Goal: Task Accomplishment & Management: Use online tool/utility

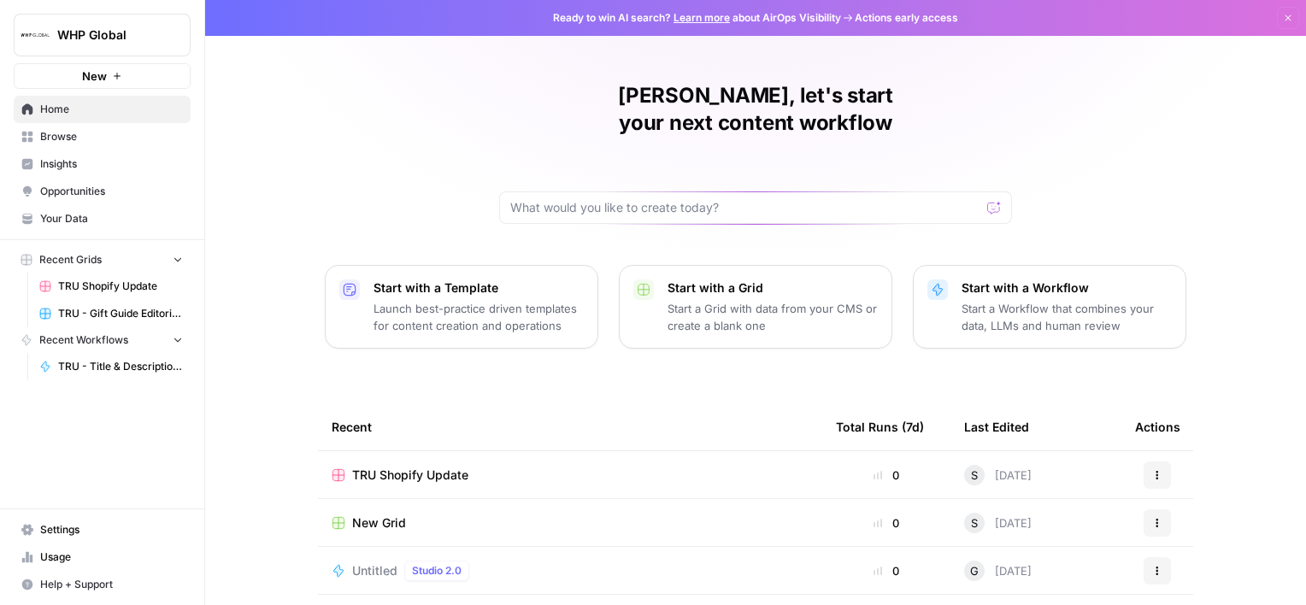
click at [105, 293] on span "TRU Shopify Update" at bounding box center [120, 286] width 125 height 15
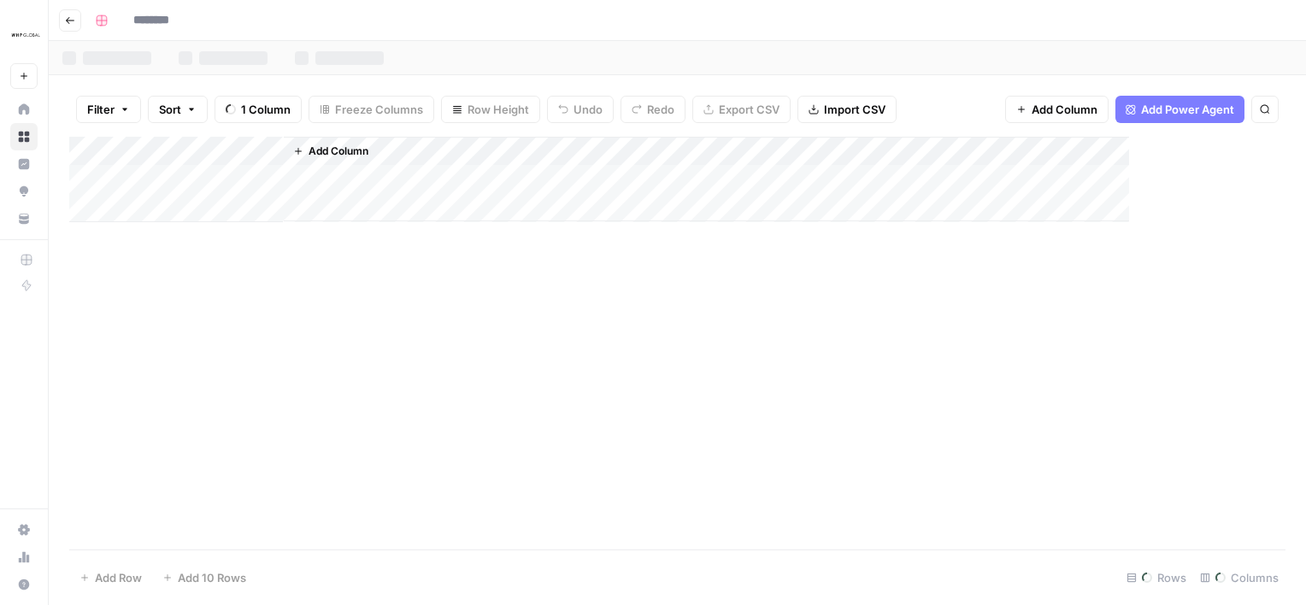
type input "**********"
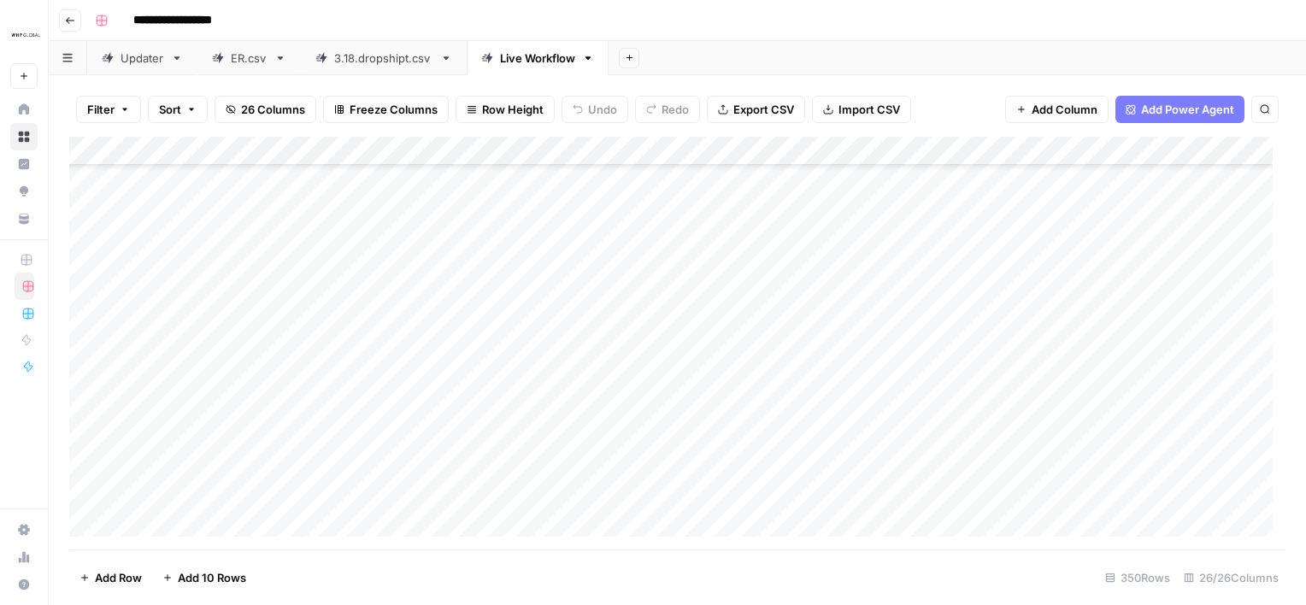
scroll to position [2065, 0]
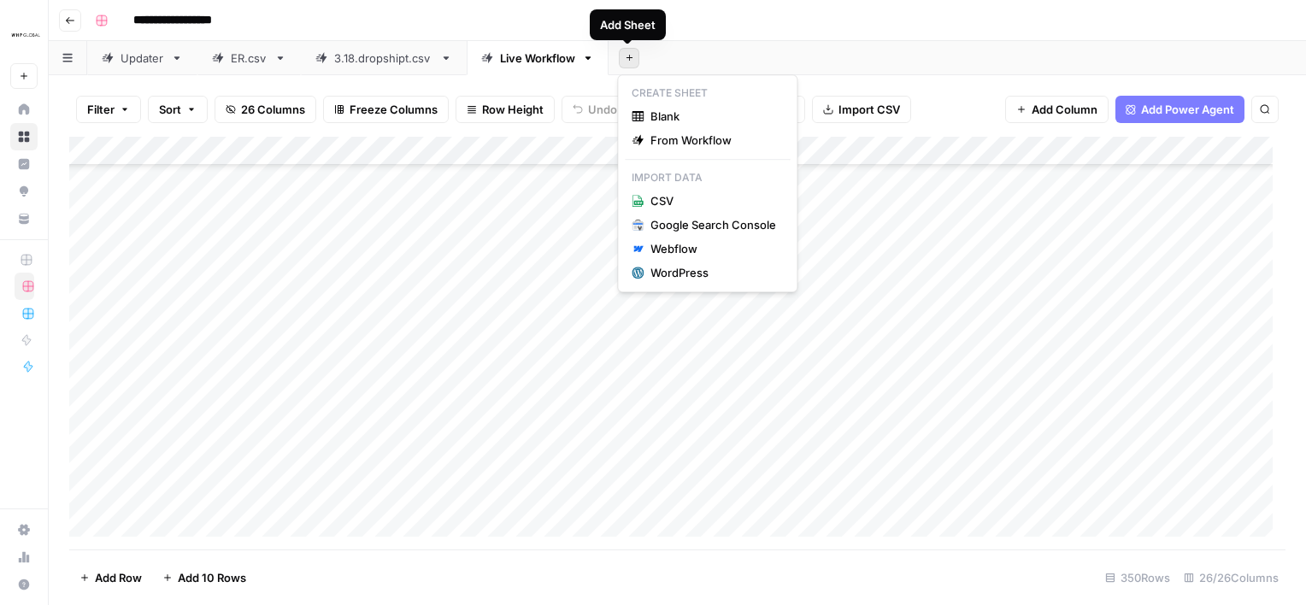
click at [627, 56] on icon "button" at bounding box center [629, 57] width 9 height 9
click at [659, 202] on span "CSV" at bounding box center [714, 200] width 126 height 17
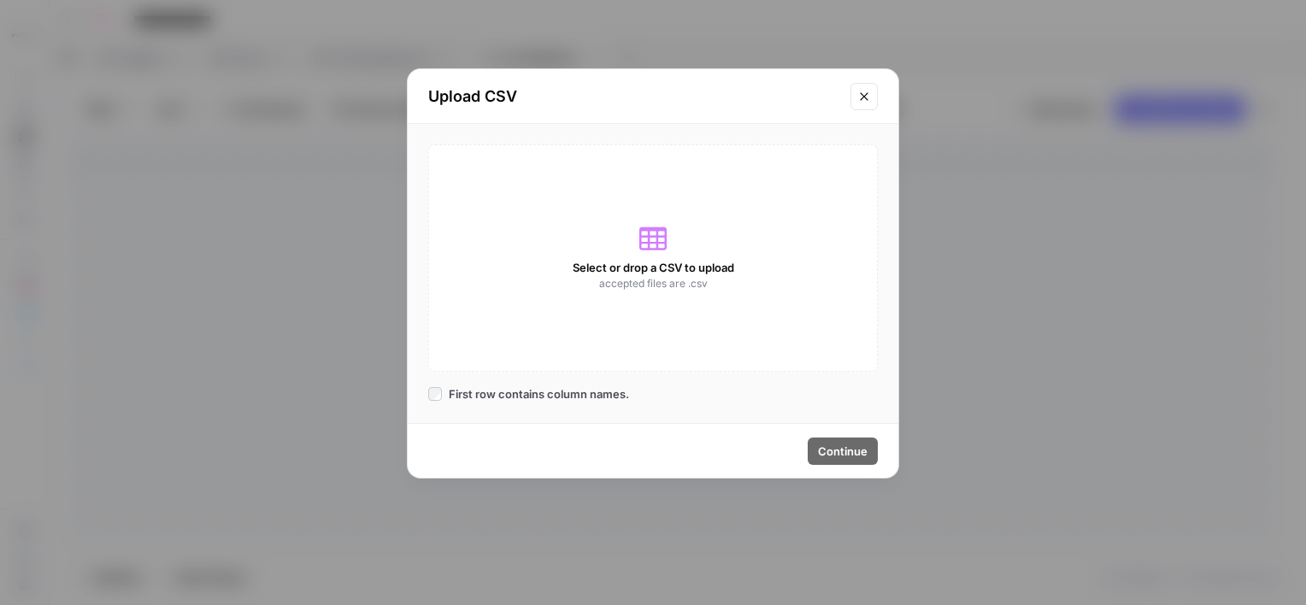
click at [862, 97] on icon "Close modal" at bounding box center [864, 97] width 14 height 14
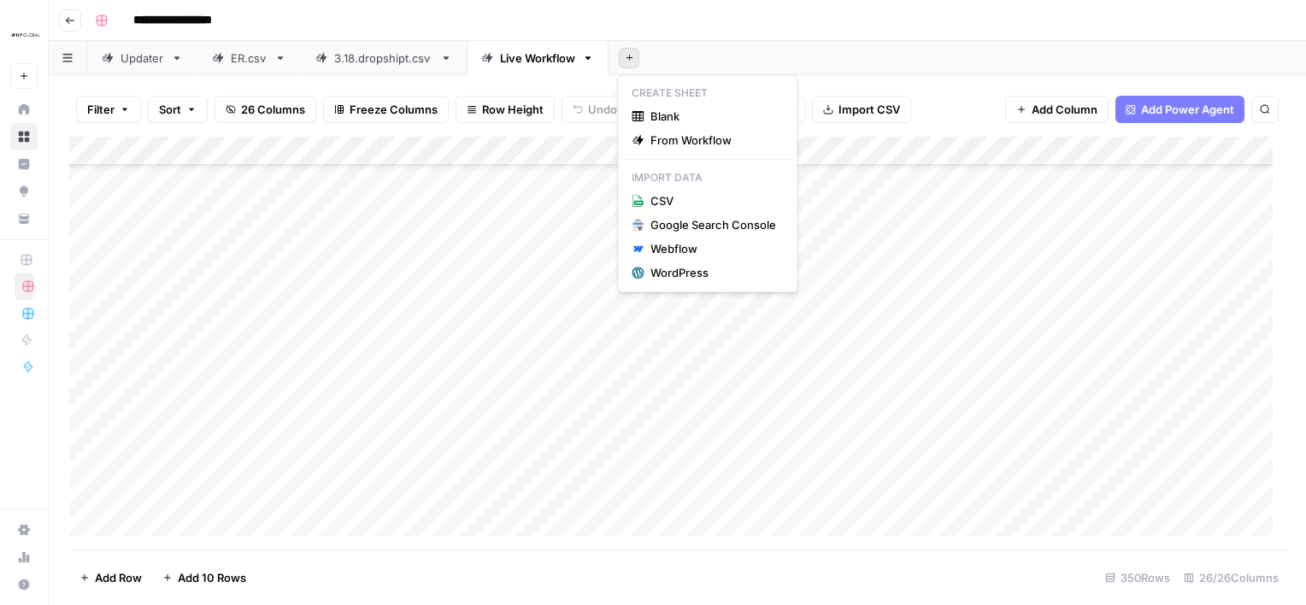
click at [621, 50] on button "Add Sheet" at bounding box center [629, 58] width 21 height 21
click at [710, 141] on span "From Workflow" at bounding box center [714, 140] width 126 height 17
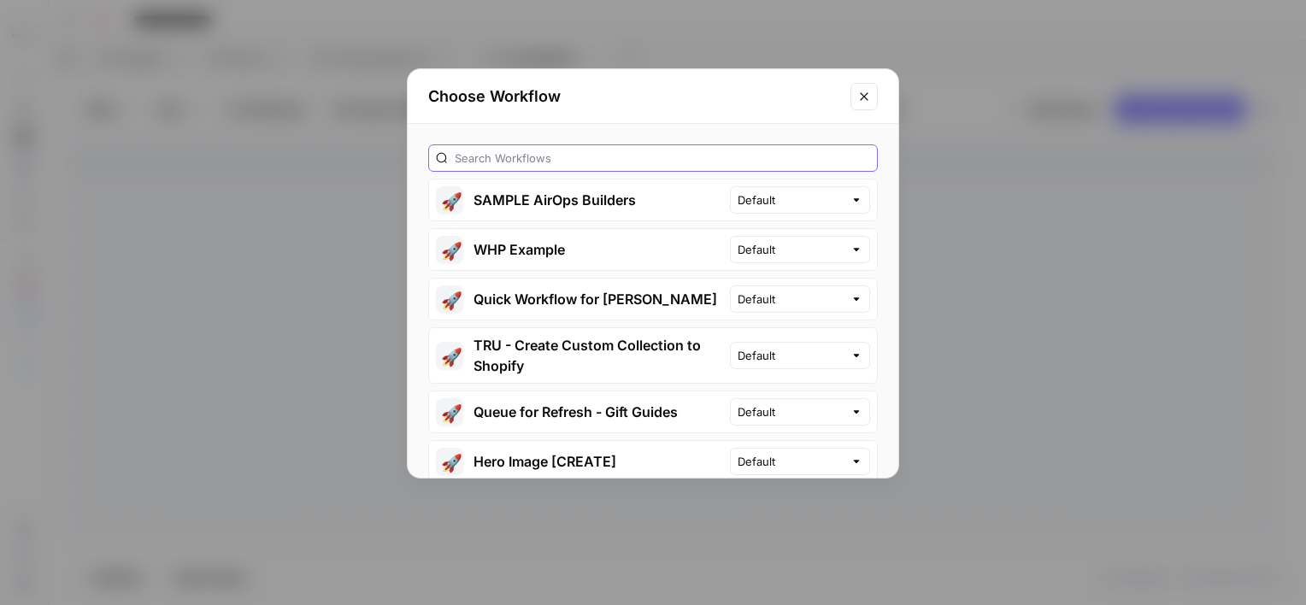
click at [702, 153] on input "text" at bounding box center [662, 158] width 415 height 17
type input "TRU - Shopify - Title & Description Generator"
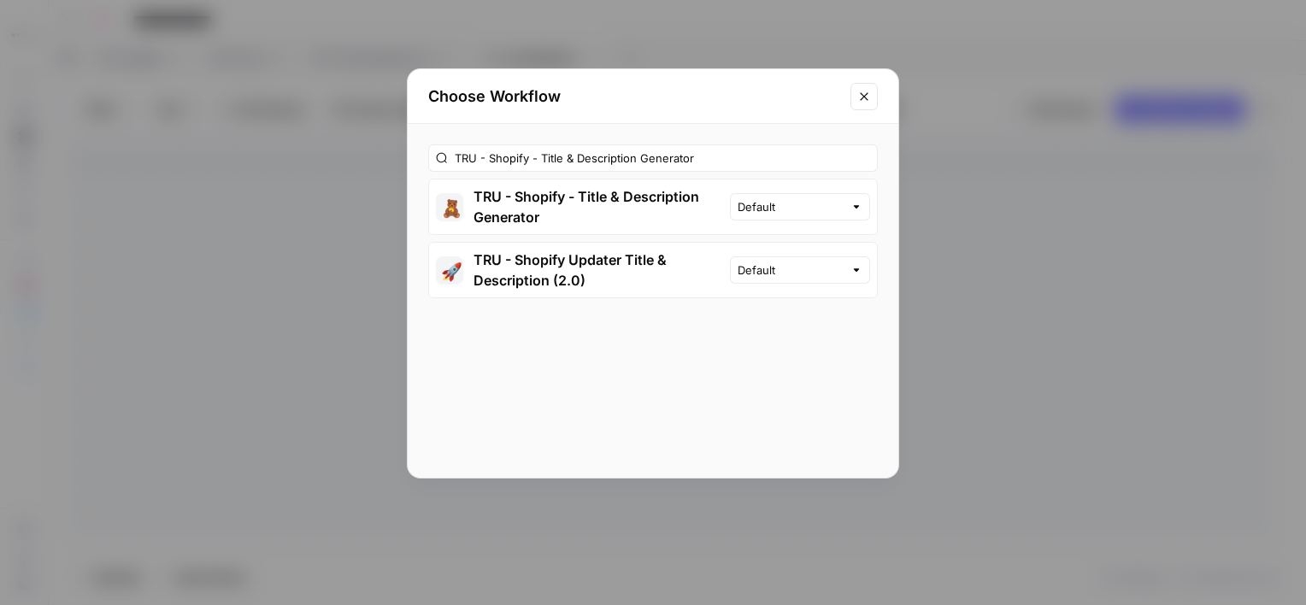
click at [645, 211] on button "🧸 TRU - Shopify - Title & Description Generator" at bounding box center [579, 207] width 301 height 55
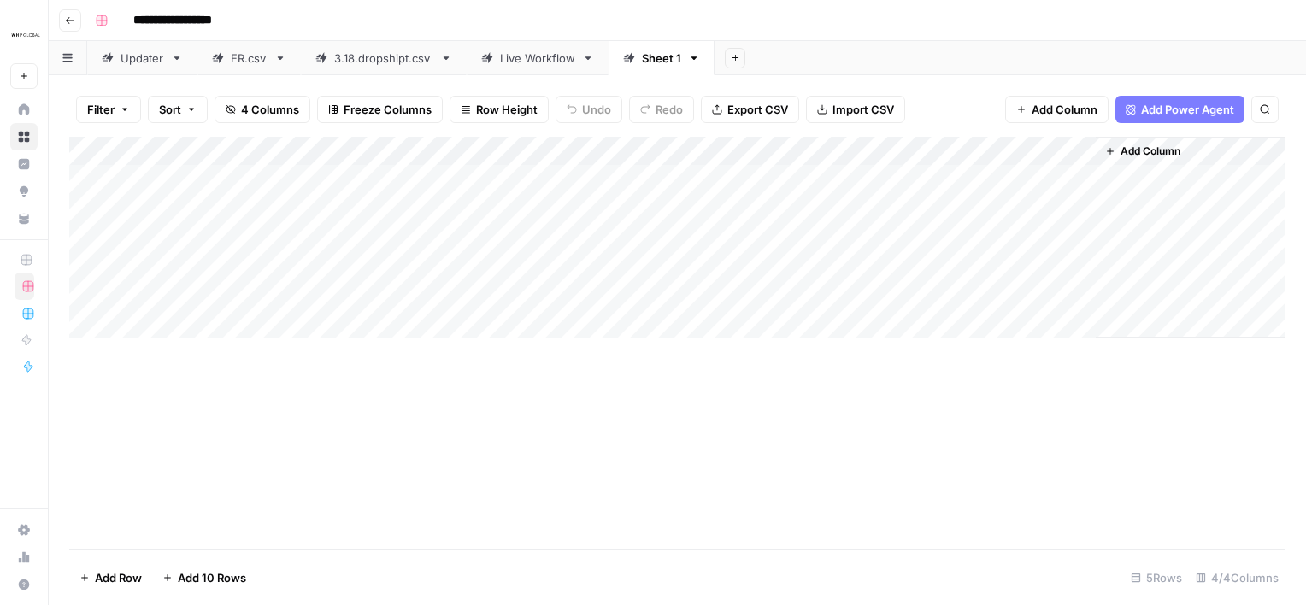
click at [92, 178] on div "Add Column" at bounding box center [677, 238] width 1216 height 202
click at [1063, 147] on div "Add Column" at bounding box center [677, 238] width 1216 height 202
click at [546, 64] on div "Live Workflow" at bounding box center [537, 58] width 75 height 17
click at [697, 239] on div "Add Column" at bounding box center [677, 343] width 1216 height 413
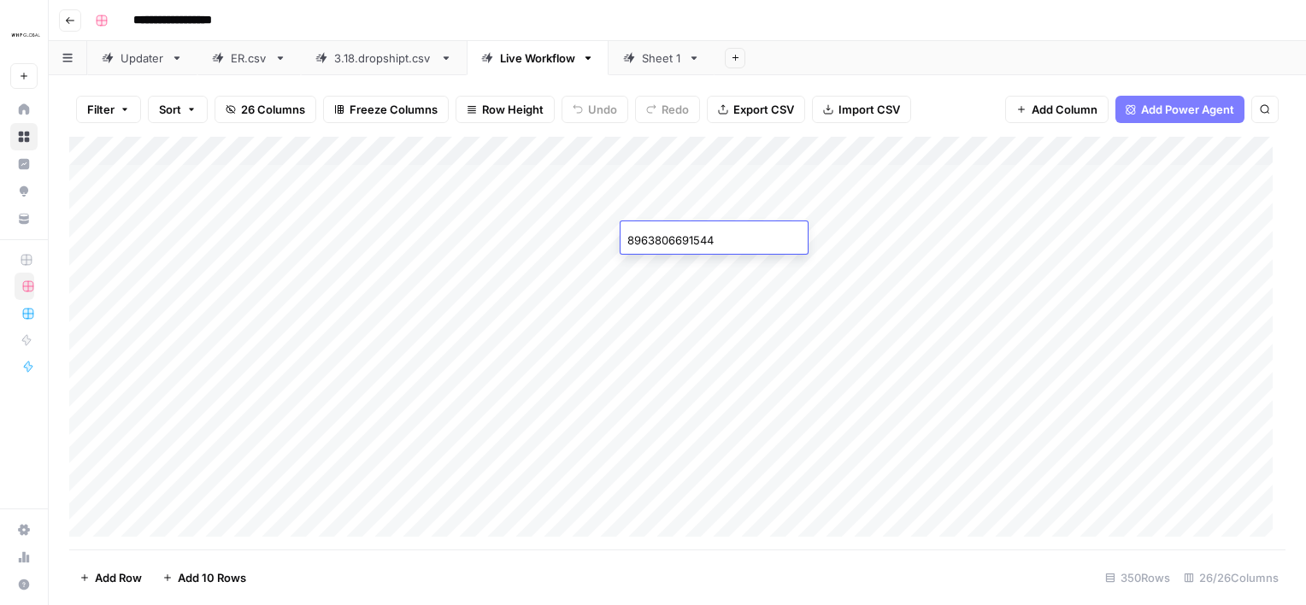
click at [697, 239] on input "8963806691544" at bounding box center [714, 240] width 174 height 17
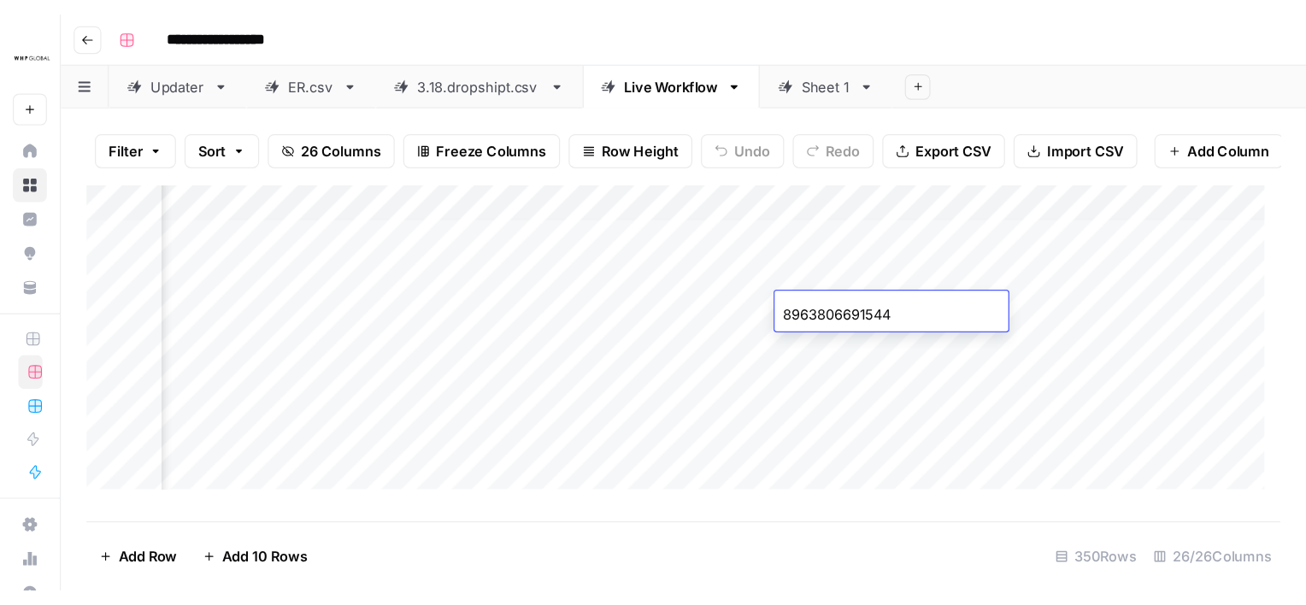
scroll to position [0, 754]
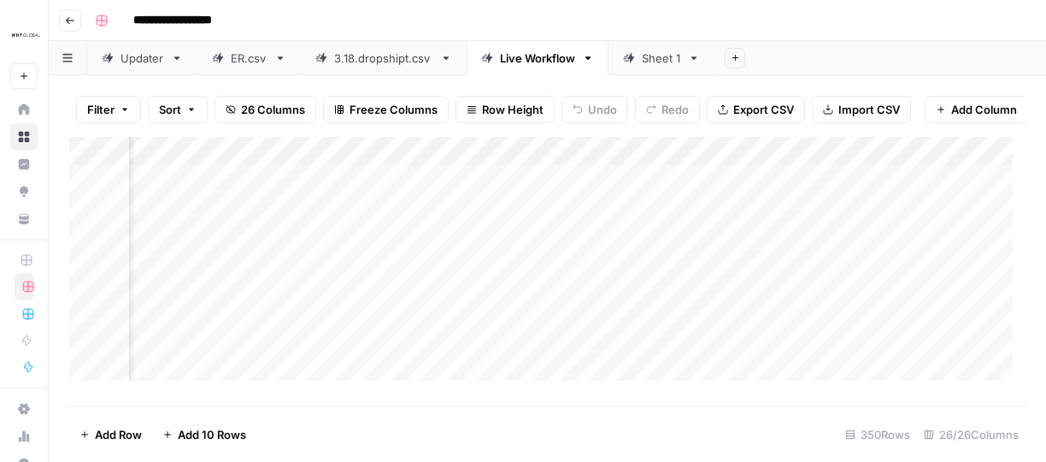
click at [536, 167] on div "Add Column" at bounding box center [547, 265] width 957 height 256
click at [584, 213] on input "brand" at bounding box center [597, 205] width 174 height 17
click at [588, 213] on input "brand" at bounding box center [597, 205] width 174 height 17
